Goal: Task Accomplishment & Management: Use online tool/utility

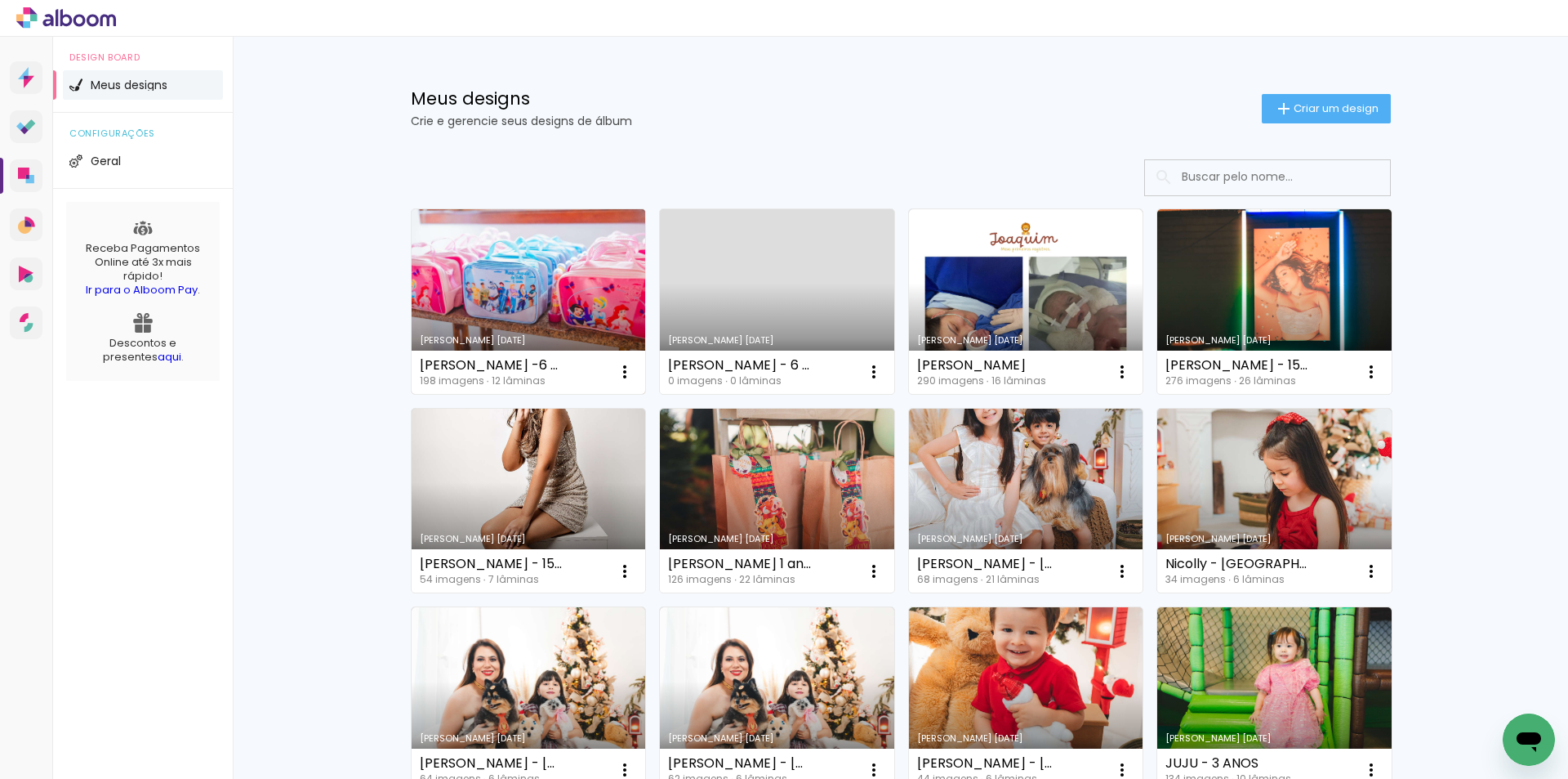
click at [487, 279] on link "Criado em [DATE]" at bounding box center [528, 301] width 234 height 185
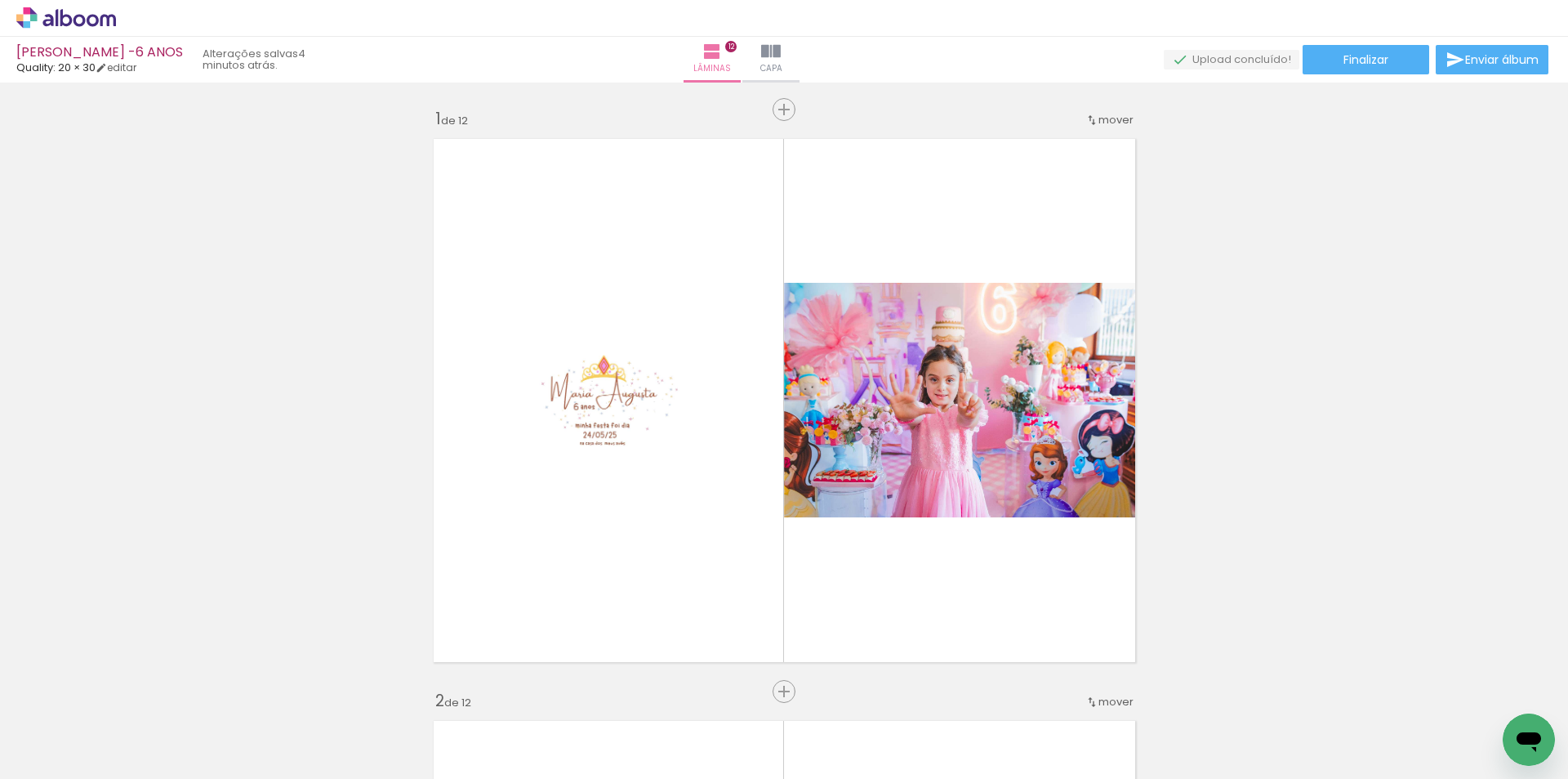
click at [783, 62] on span "Capa" at bounding box center [772, 69] width 22 height 15
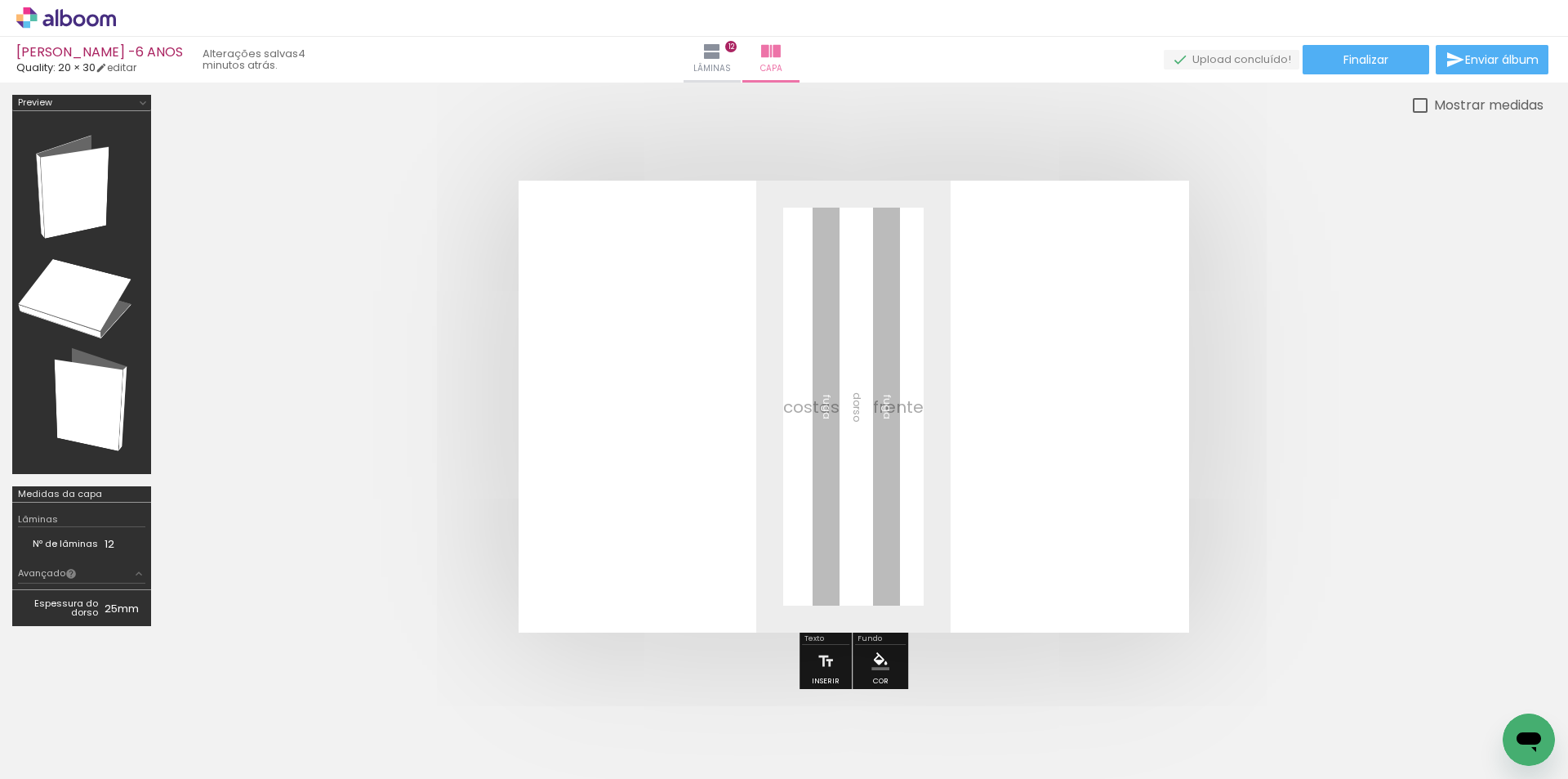
click at [0, 0] on quentale-layouter at bounding box center [0, 0] width 0 height 0
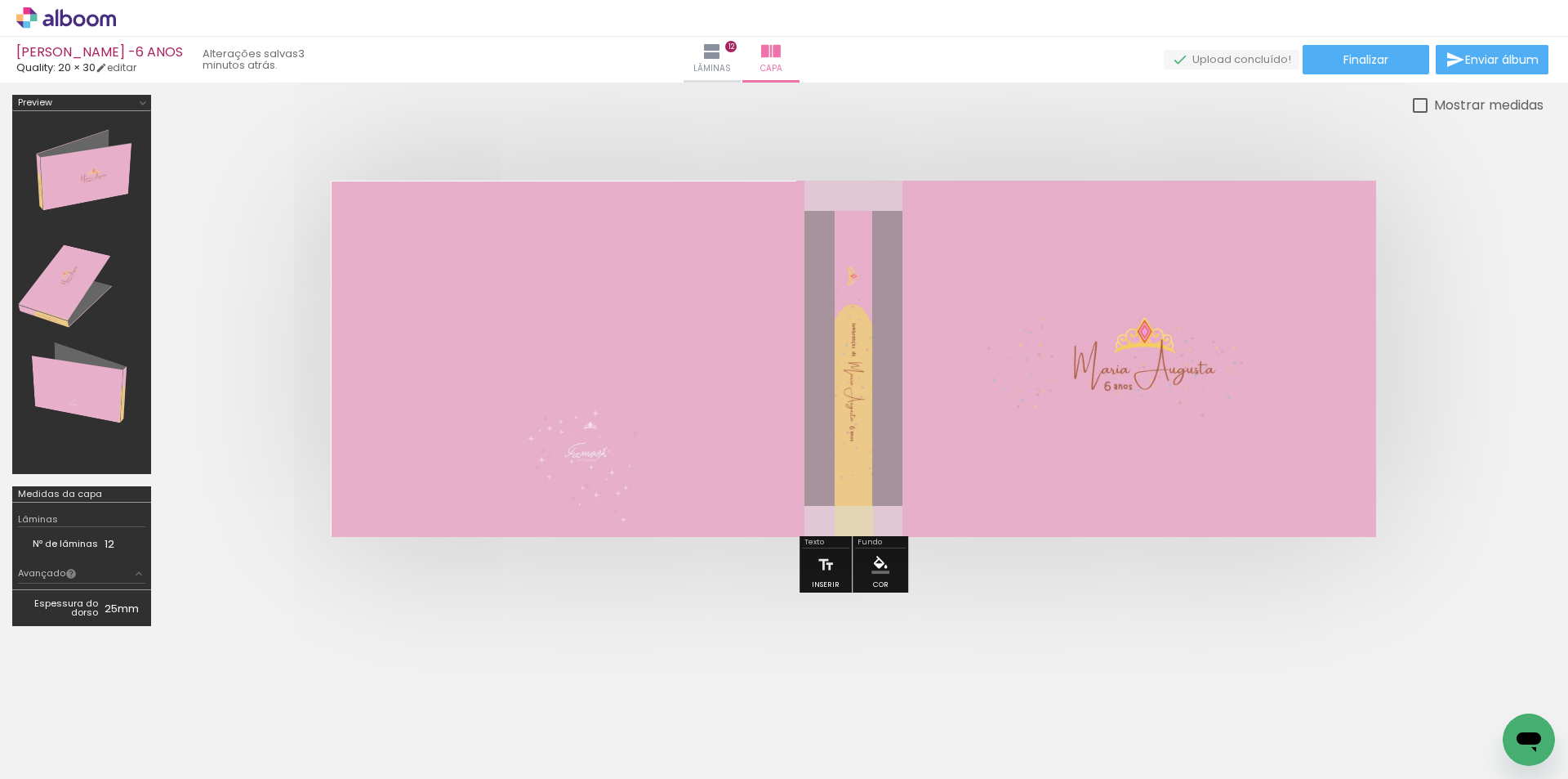
scroll to position [0, 15041]
click at [1349, 55] on span "Finalizar" at bounding box center [1366, 60] width 45 height 11
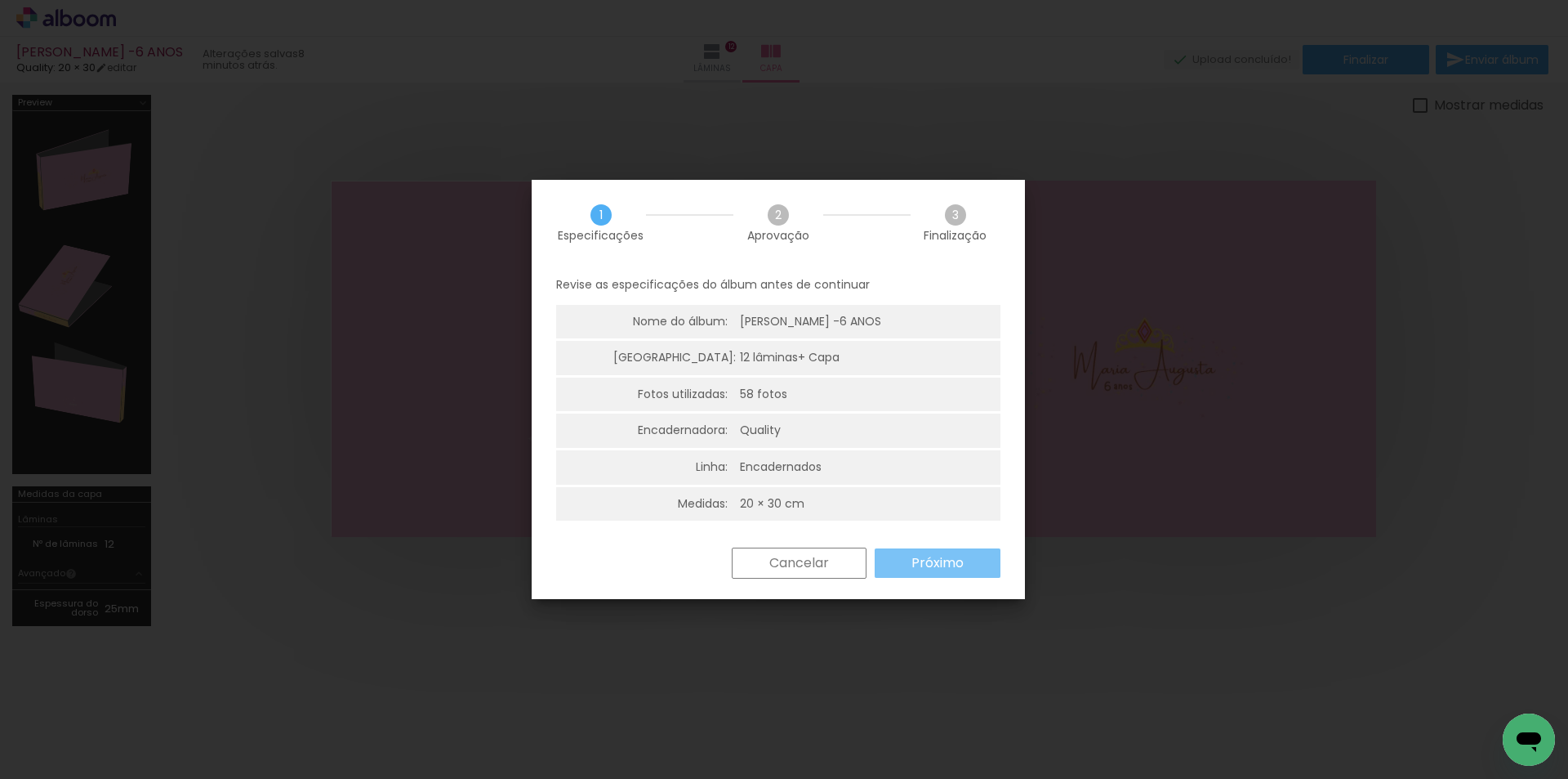
click at [0, 0] on slot "Próximo" at bounding box center [0, 0] width 0 height 0
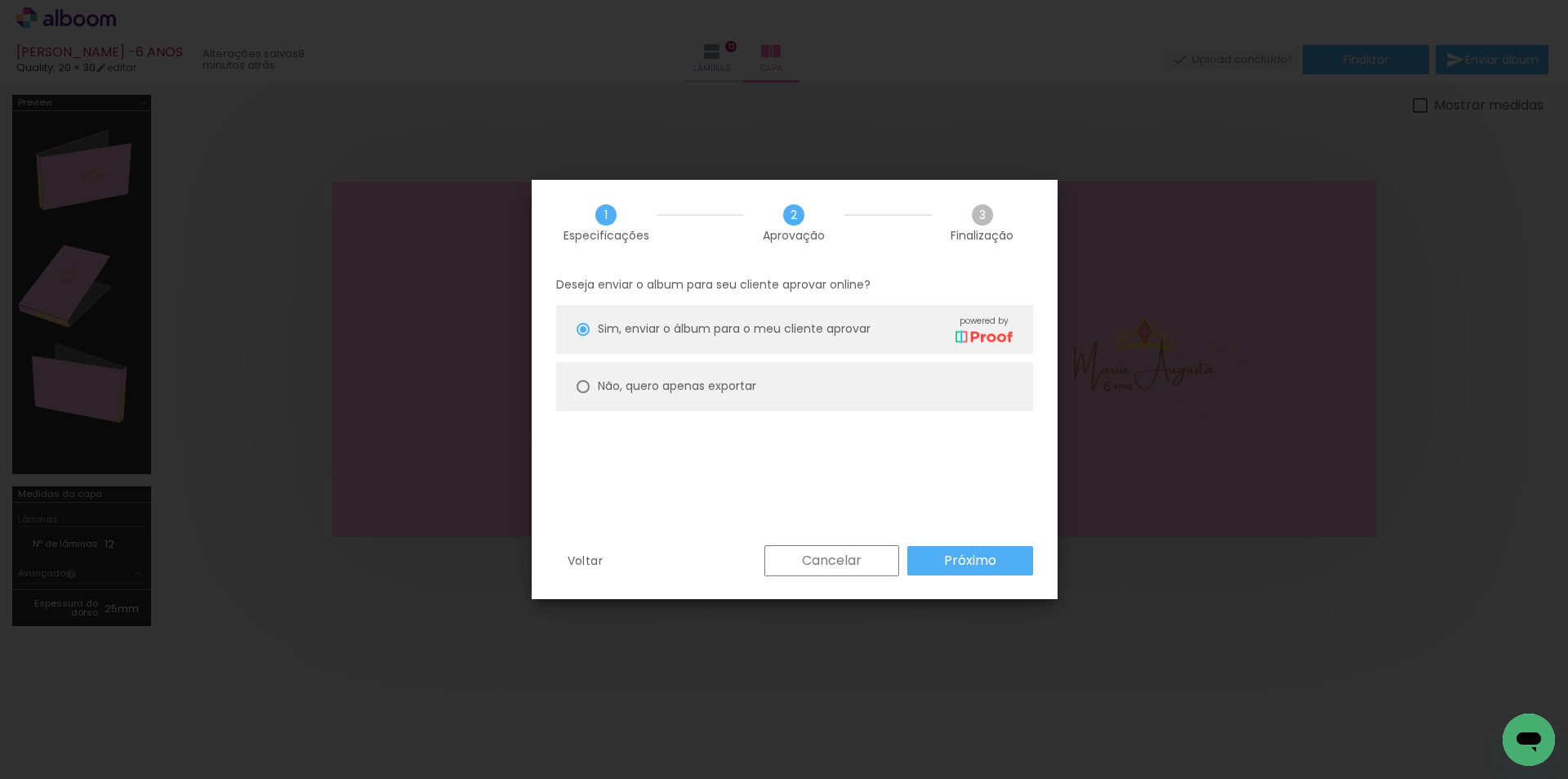
click at [585, 380] on div at bounding box center [583, 387] width 13 height 13
type paper-radio-button "on"
click at [980, 570] on paper-button "Próximo" at bounding box center [970, 560] width 126 height 29
type input "Alta, 300 DPI"
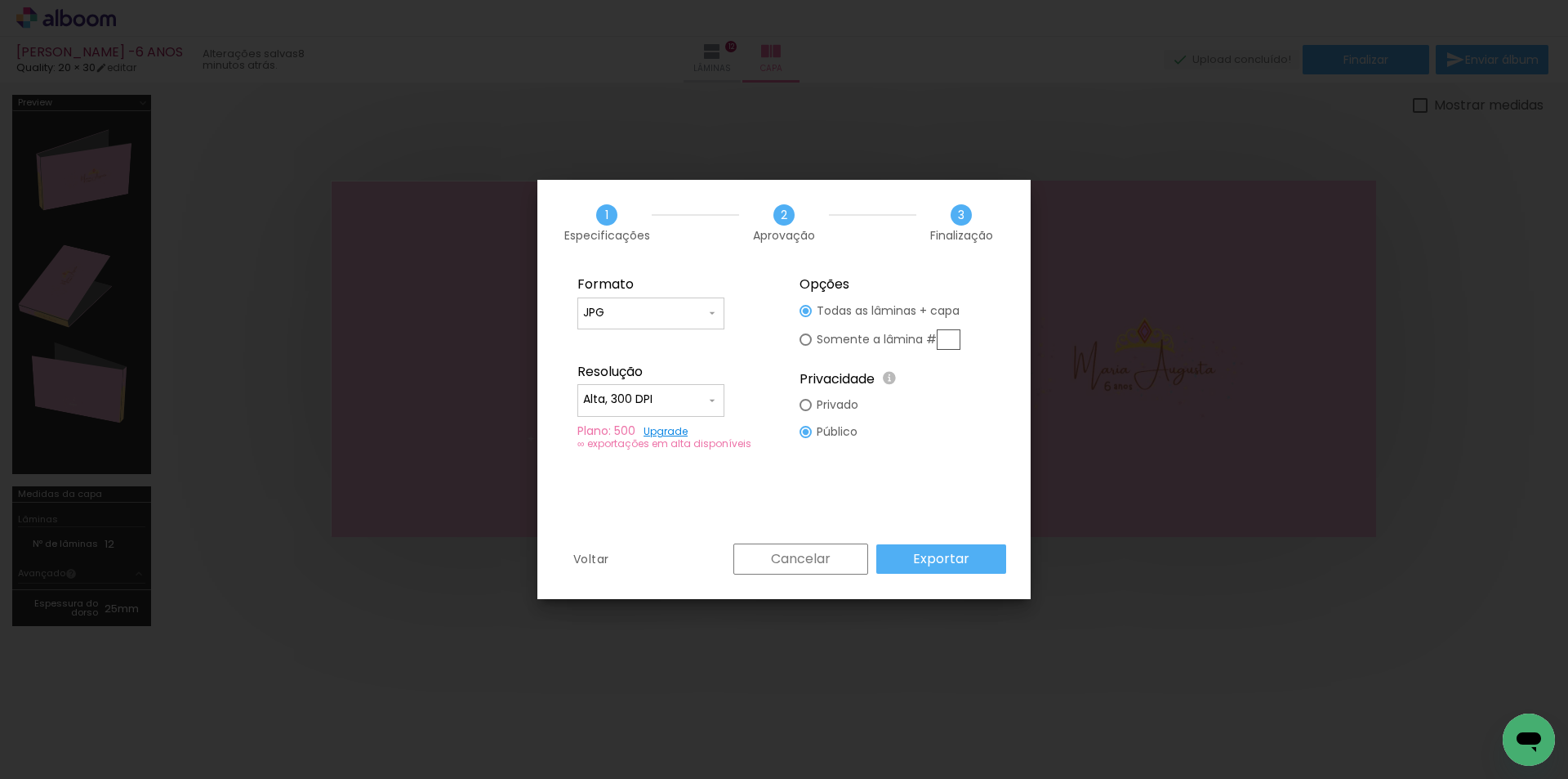
click at [706, 373] on div "Resolução" at bounding box center [673, 372] width 191 height 17
click at [705, 395] on iron-icon at bounding box center [712, 401] width 13 height 13
click at [705, 395] on paper-item "Alta, 300 DPI" at bounding box center [651, 397] width 147 height 33
click at [667, 430] on link "Upgrade" at bounding box center [666, 431] width 44 height 14
click at [0, 0] on slot "Exportar" at bounding box center [0, 0] width 0 height 0
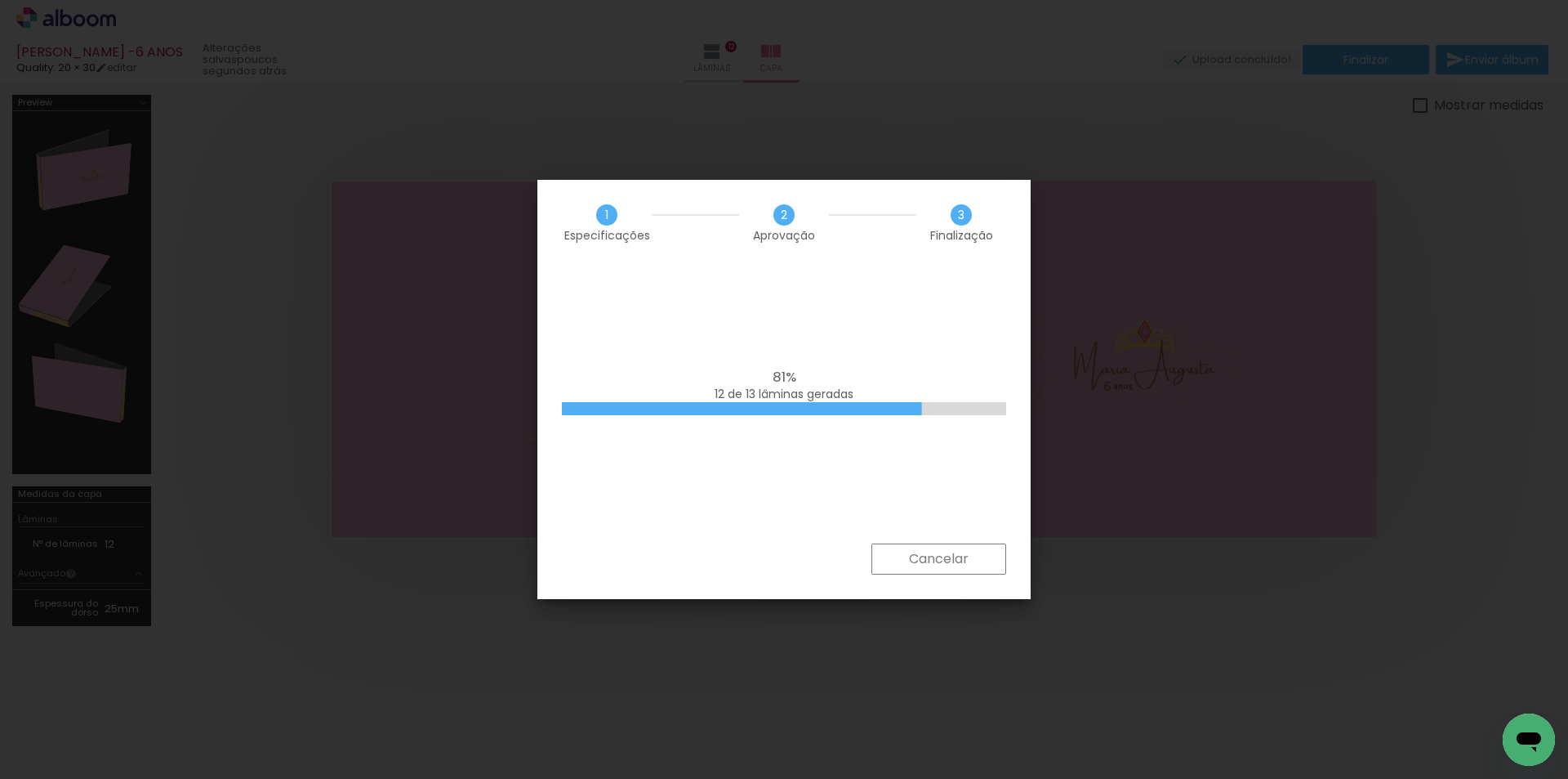
scroll to position [0, 15041]
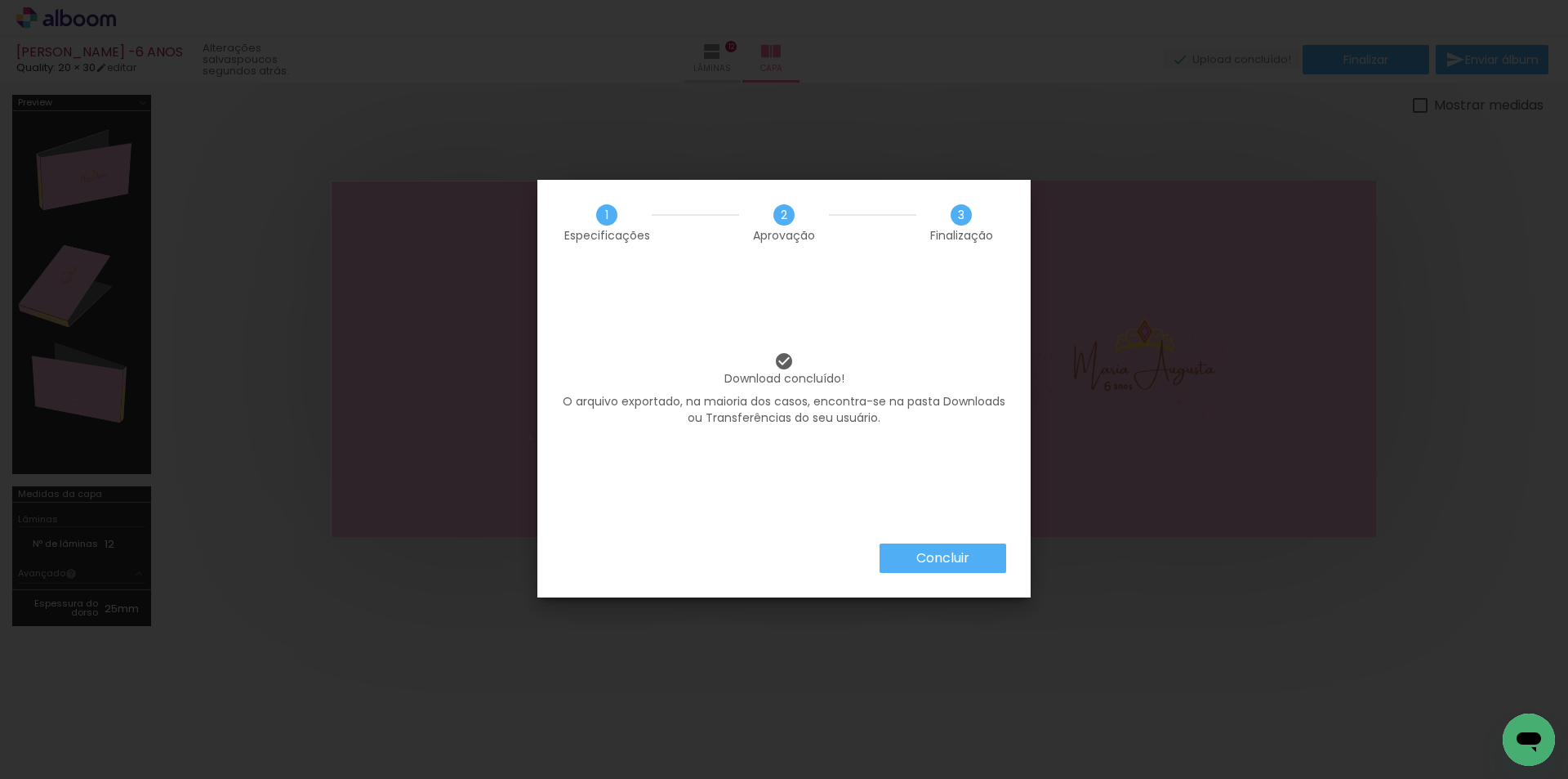
scroll to position [0, 15041]
click at [939, 542] on div "Download concluído! O arquivo exportado, na maioria dos casos, encontra-se na p…" at bounding box center [784, 404] width 493 height 277
click at [0, 0] on slot "Concluir" at bounding box center [0, 0] width 0 height 0
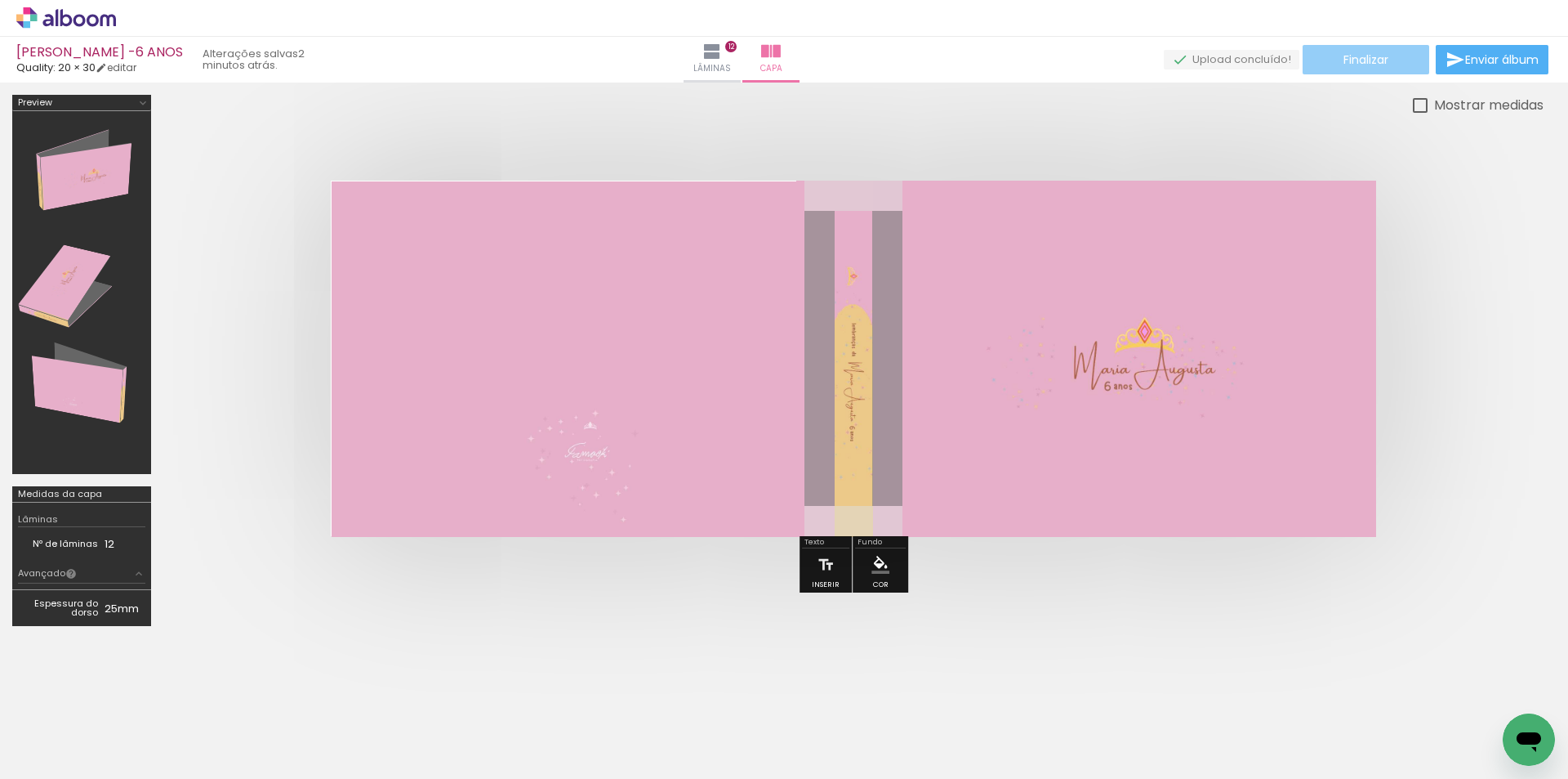
click at [1369, 55] on span "Finalizar" at bounding box center [1366, 60] width 45 height 11
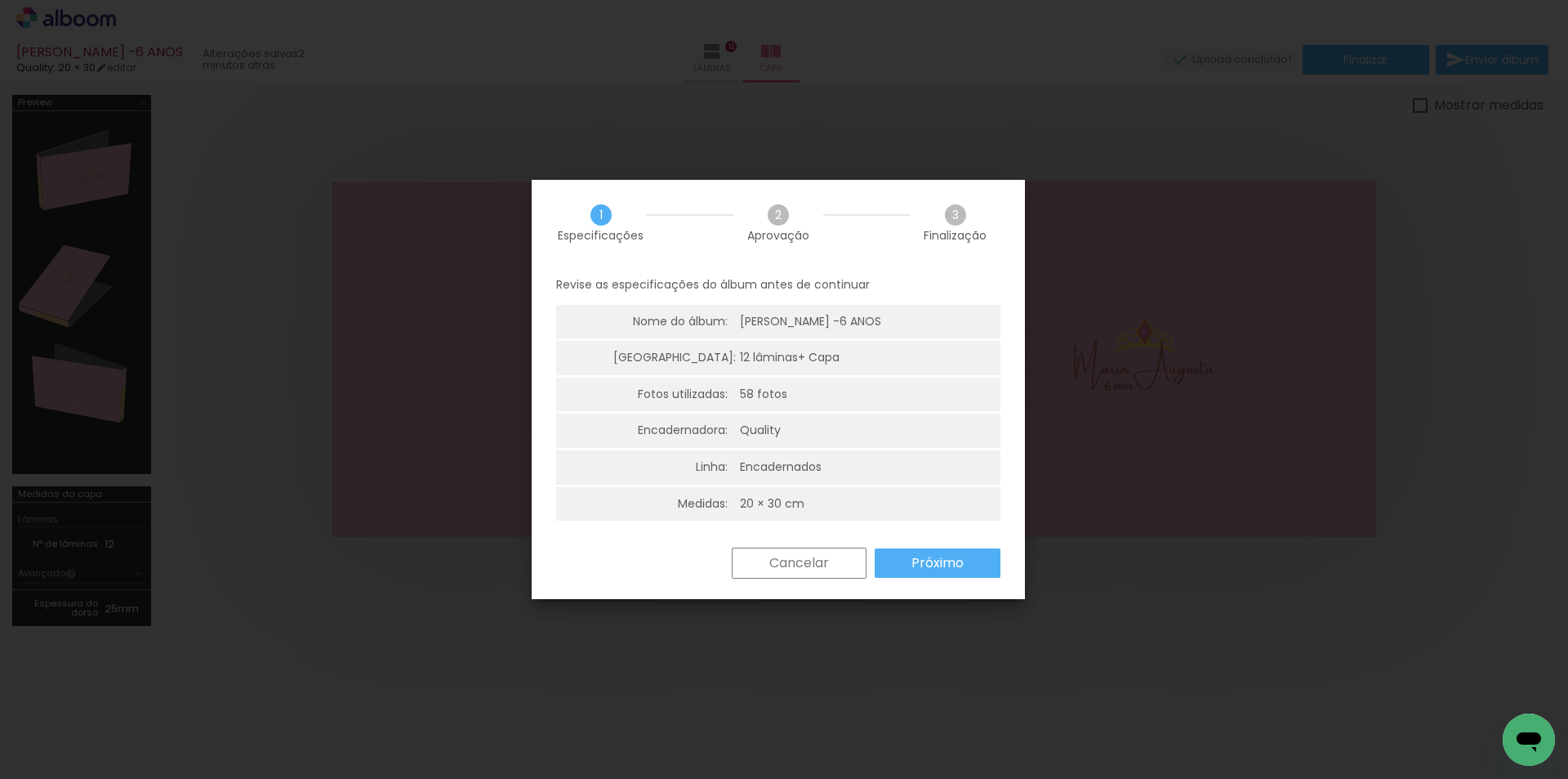
click at [0, 0] on slot "Próximo" at bounding box center [0, 0] width 0 height 0
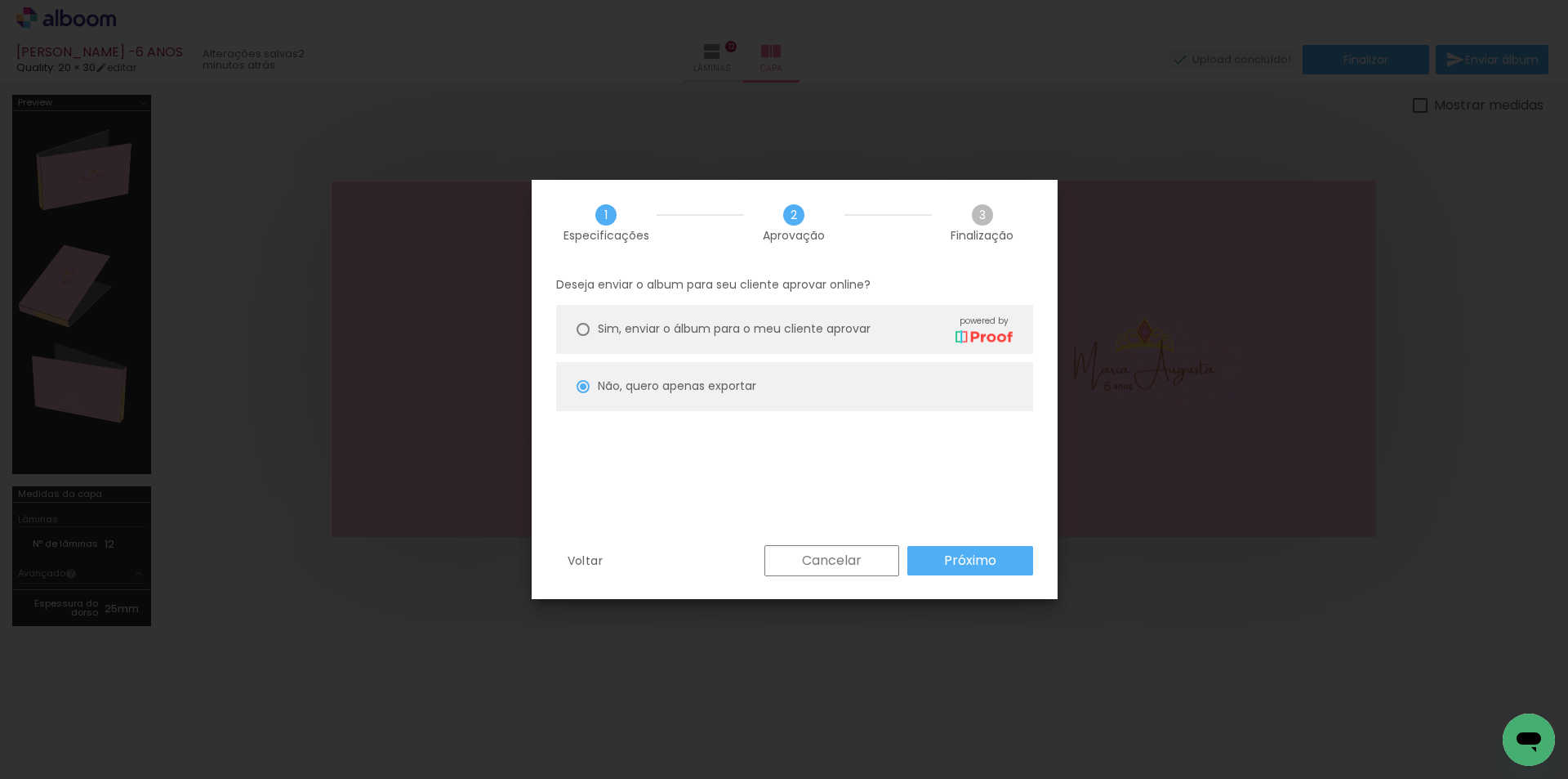
click at [0, 0] on slot "Próximo" at bounding box center [0, 0] width 0 height 0
type input "Alta, 300 DPI"
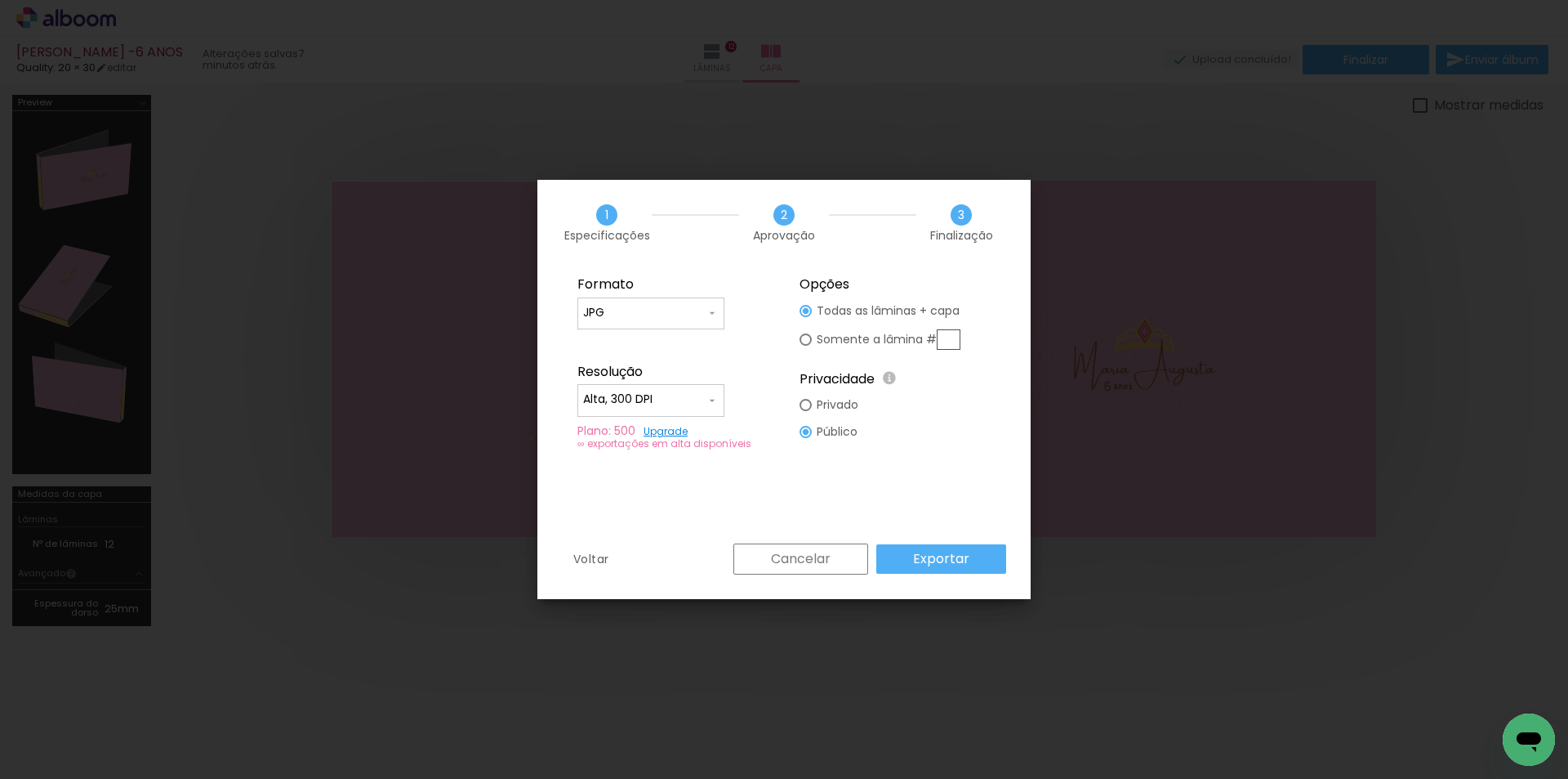
scroll to position [0, 15041]
click at [0, 0] on slot "Cancelar" at bounding box center [0, 0] width 0 height 0
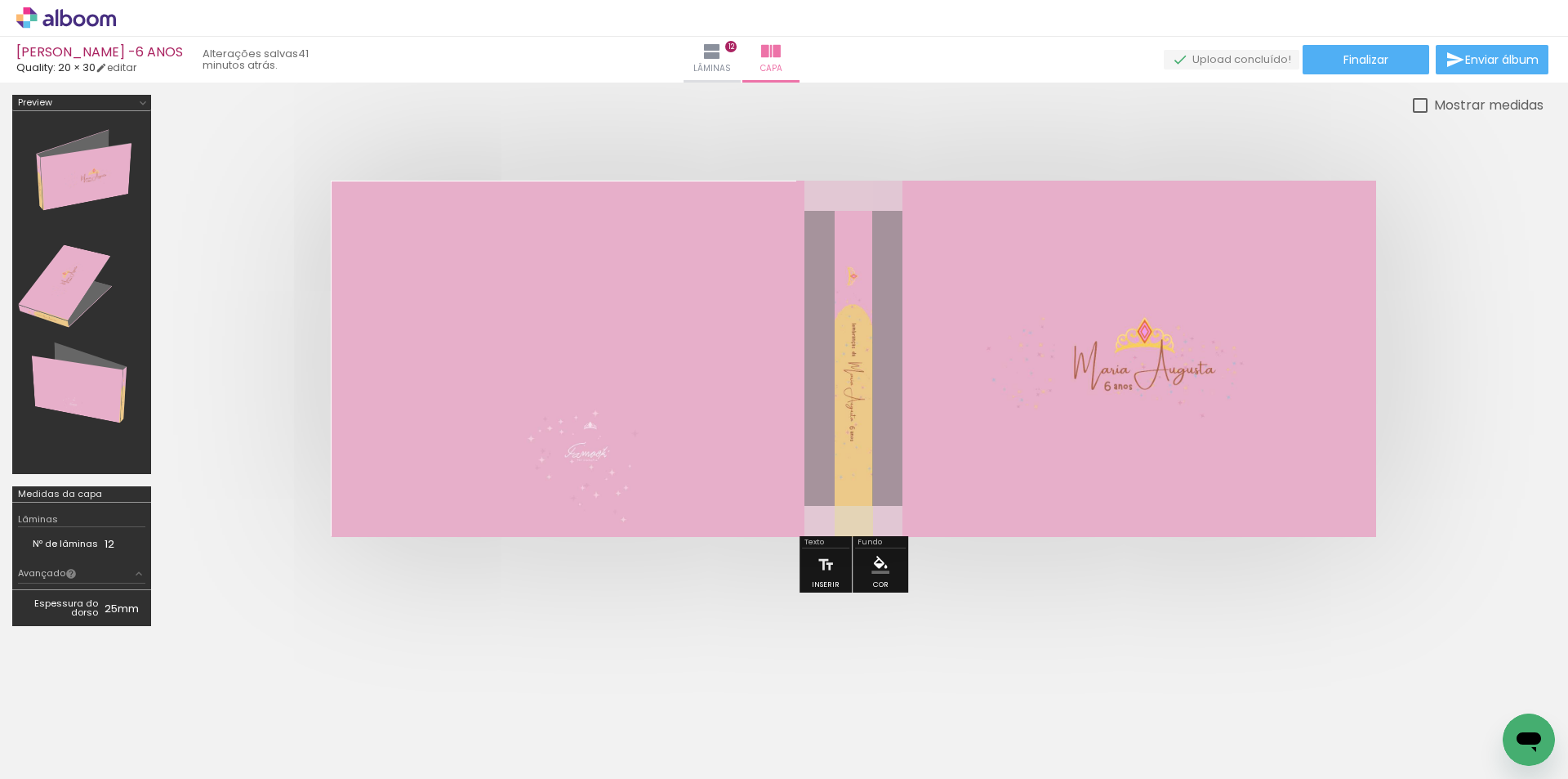
scroll to position [0, 15041]
